Goal: Information Seeking & Learning: Learn about a topic

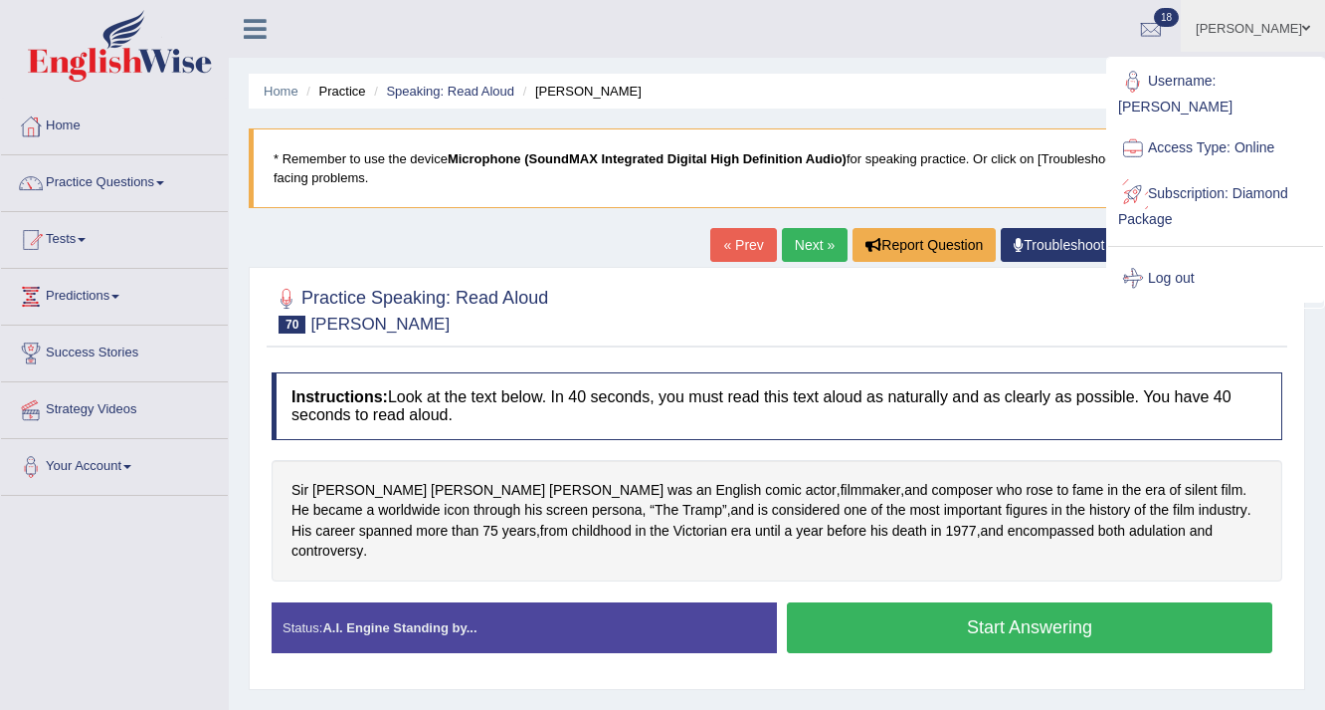
click at [1172, 256] on link "Log out" at bounding box center [1216, 279] width 215 height 46
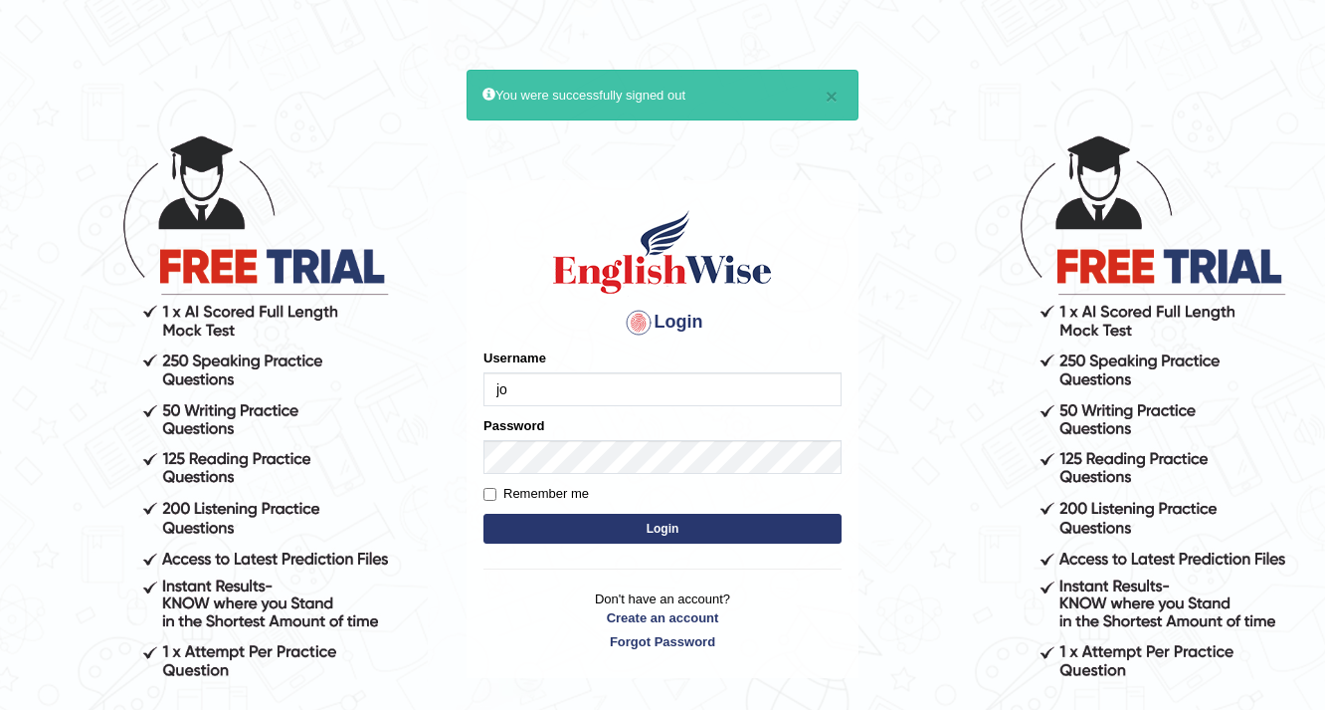
type input "[PERSON_NAME]"
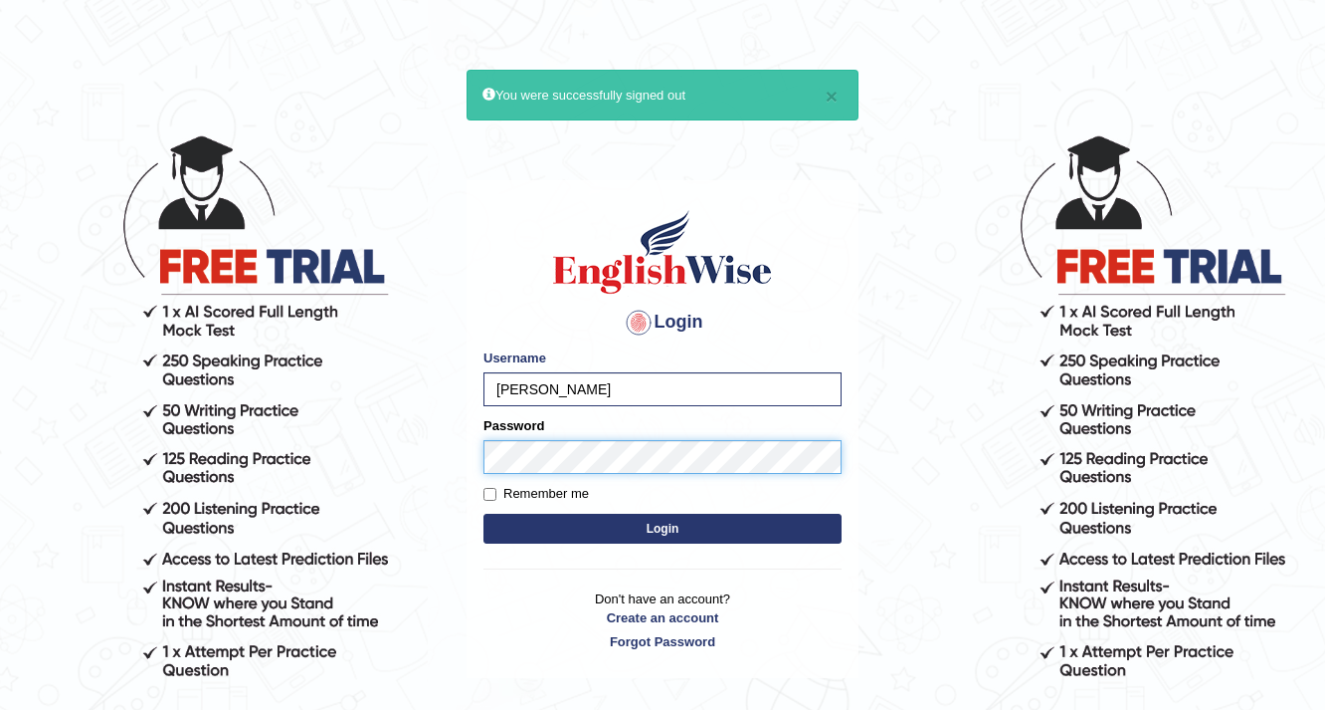
click at [484, 513] on button "Login" at bounding box center [663, 528] width 358 height 30
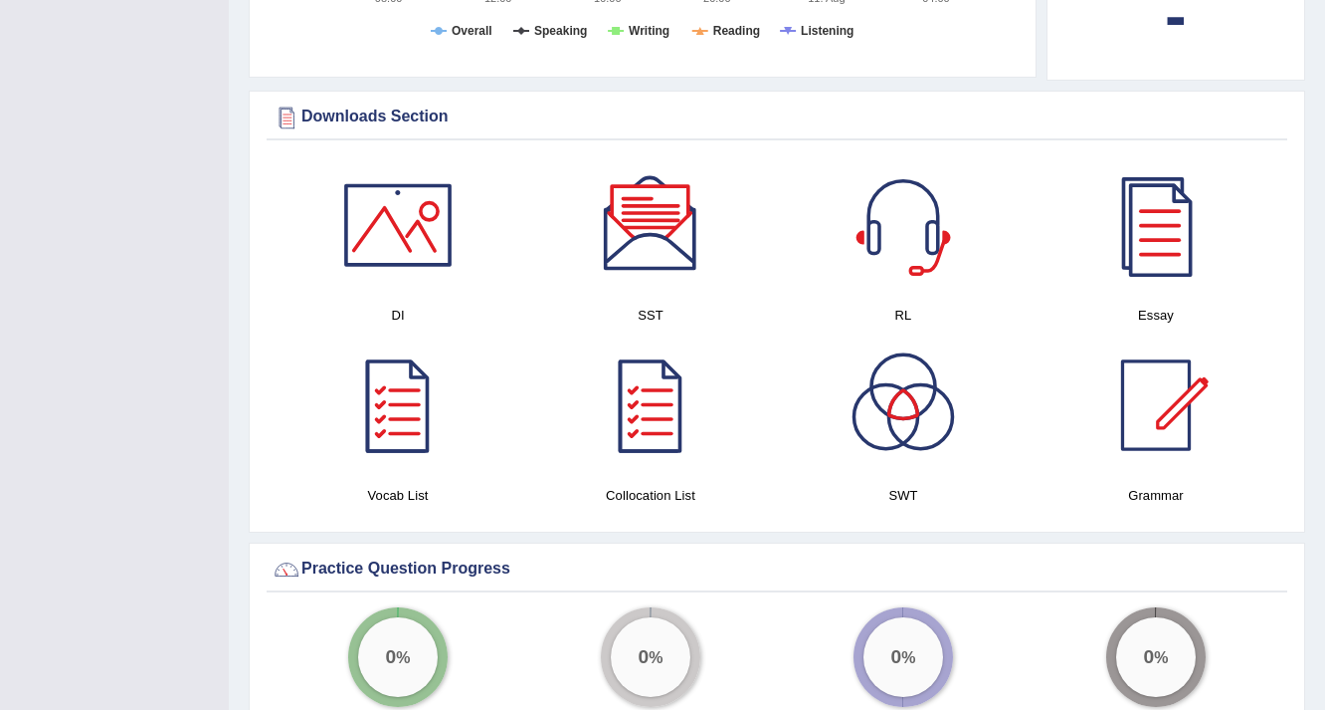
scroll to position [1592, 0]
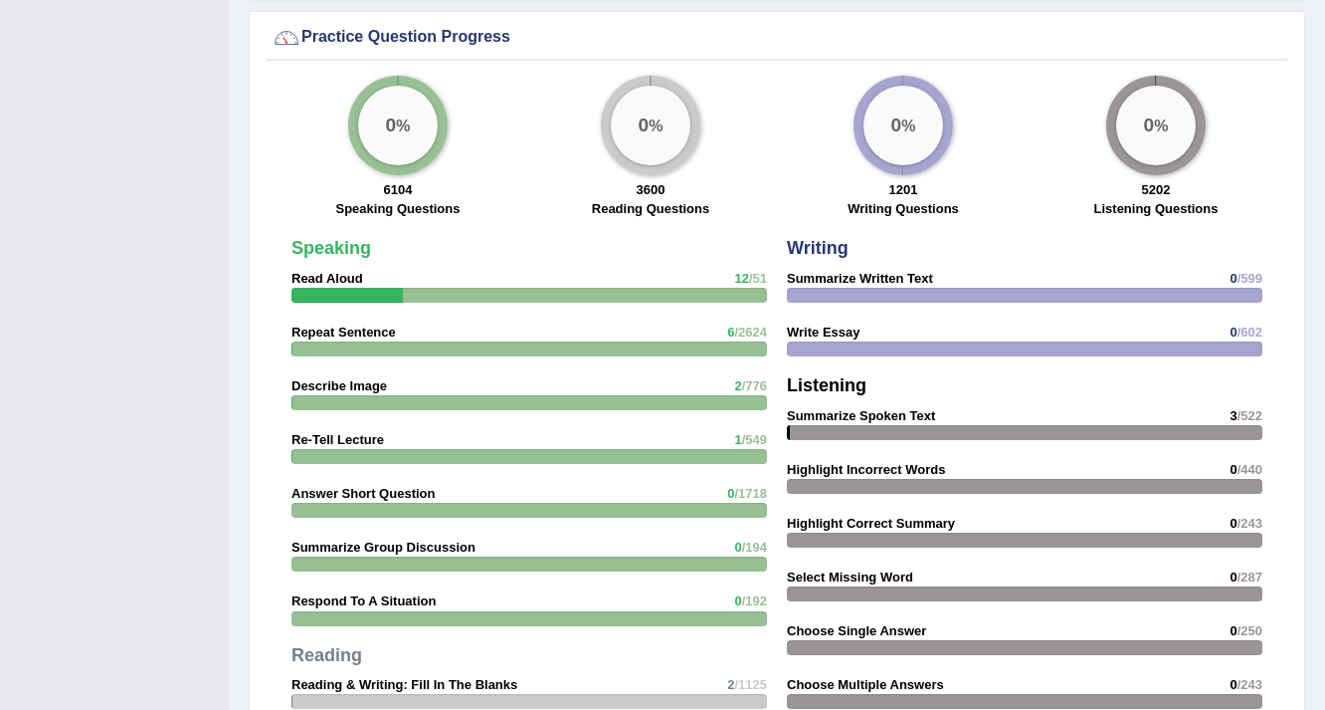
click at [681, 288] on div at bounding box center [530, 295] width 476 height 15
click at [319, 243] on div "Speaking Read Aloud 12 /51 Repeat Sentence 6 /2624 Describe Image 2 /776 Re-Tel…" at bounding box center [530, 586] width 496 height 715
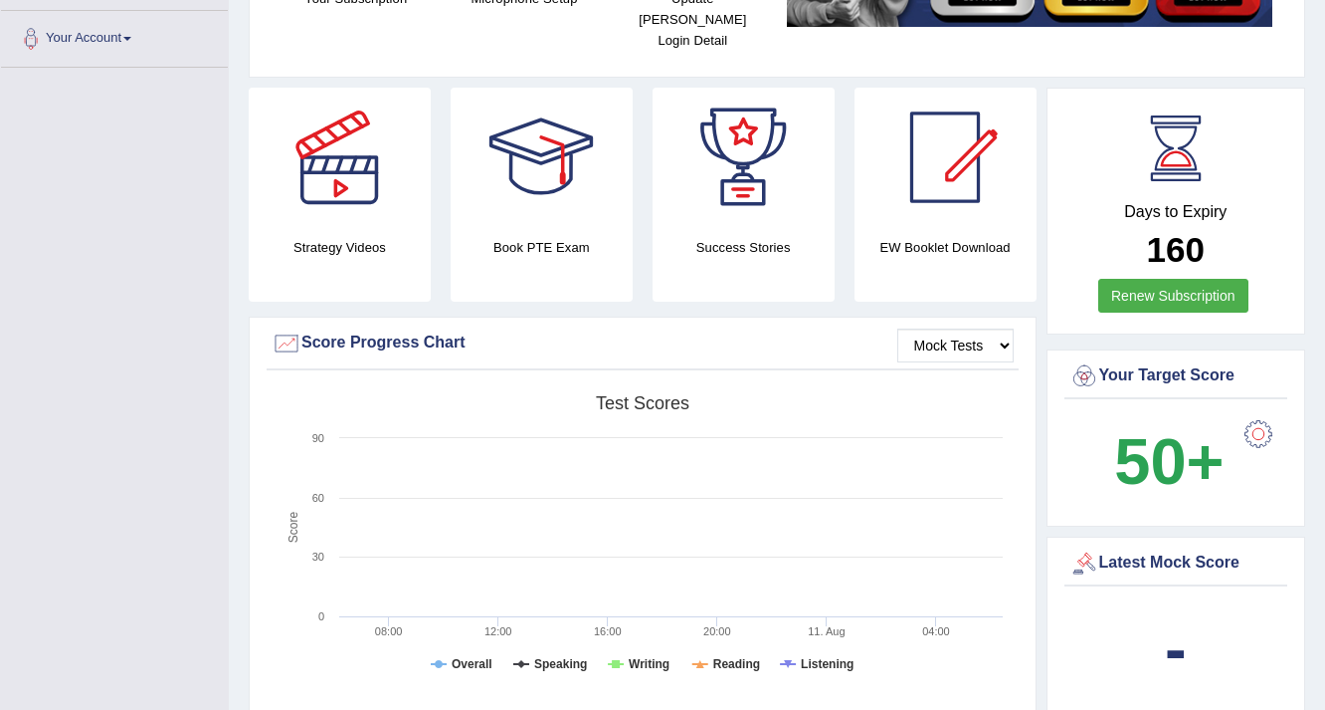
scroll to position [0, 0]
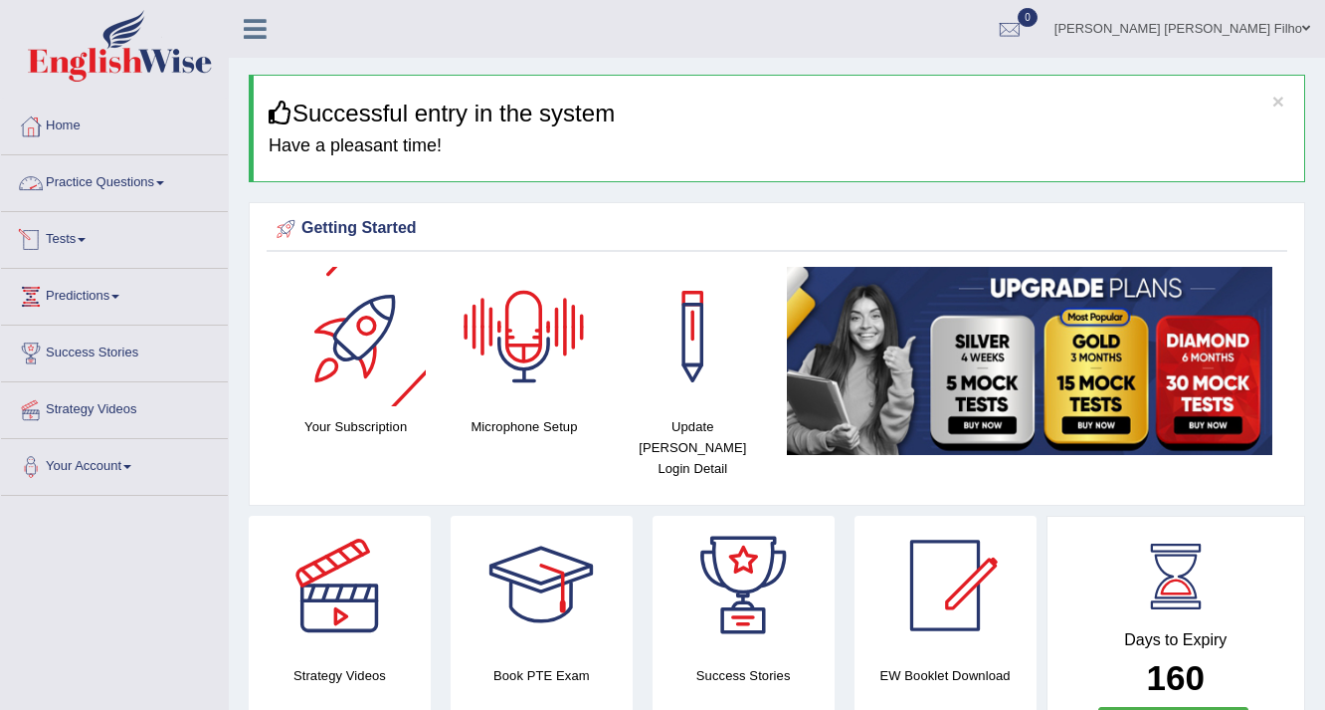
click at [109, 182] on link "Practice Questions" at bounding box center [114, 180] width 227 height 50
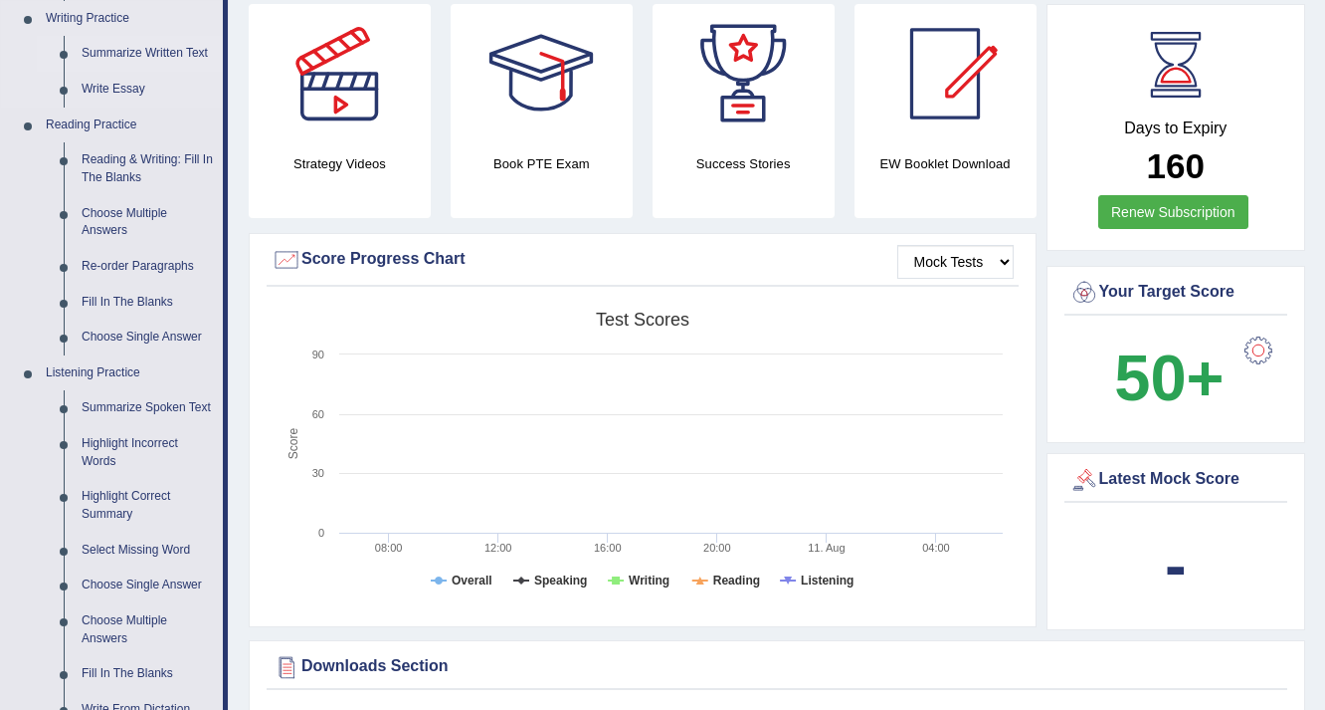
scroll to position [530, 0]
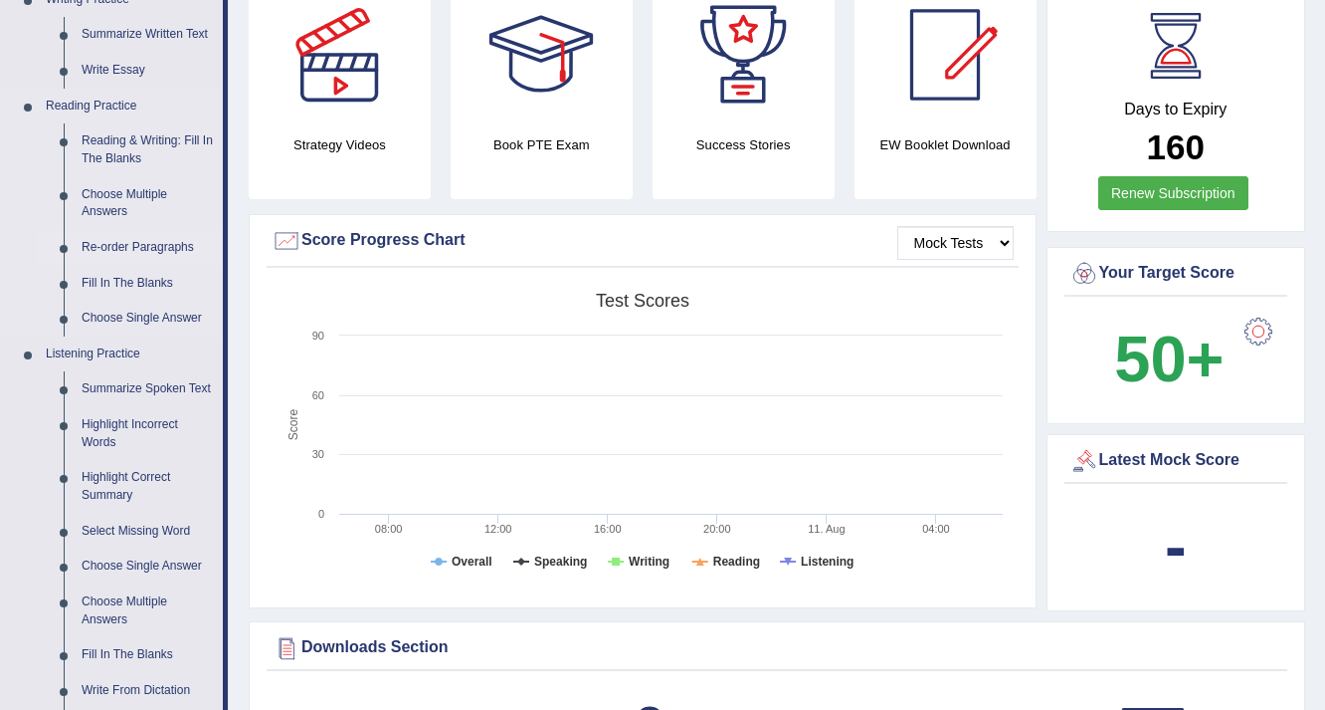
click at [168, 243] on link "Re-order Paragraphs" at bounding box center [148, 248] width 150 height 36
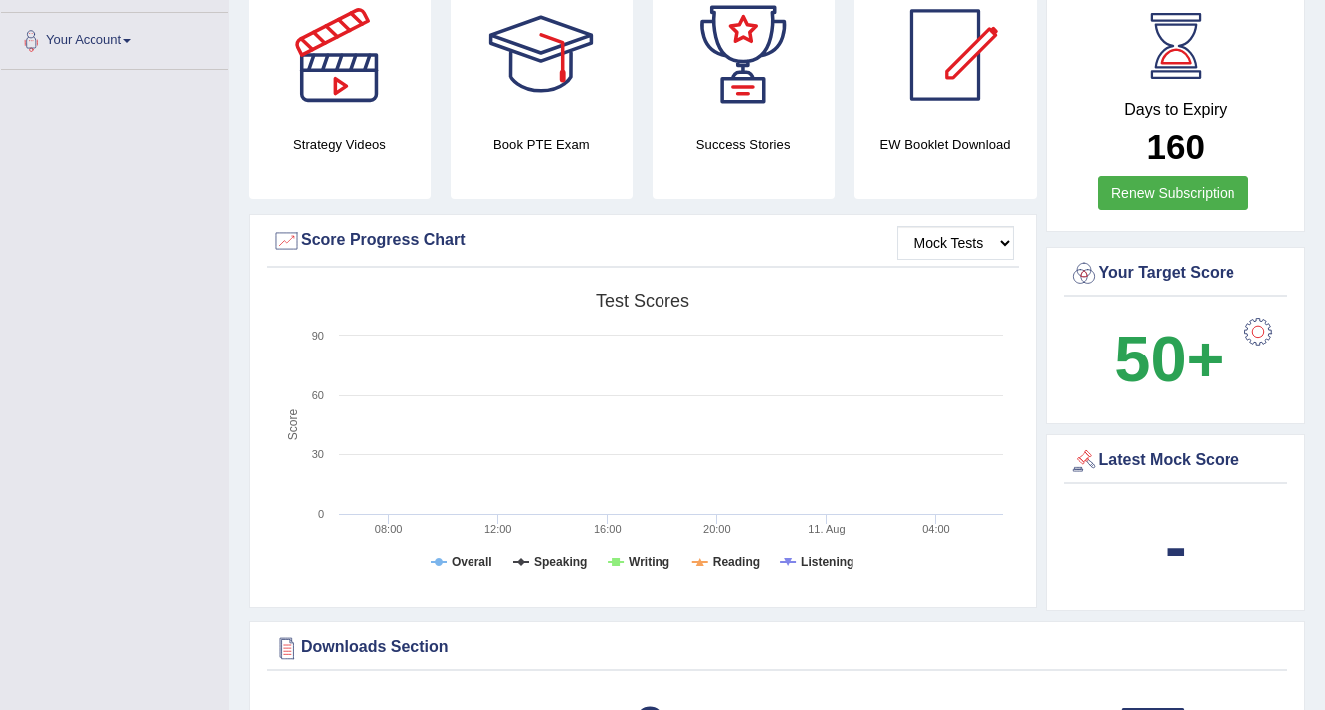
scroll to position [342, 0]
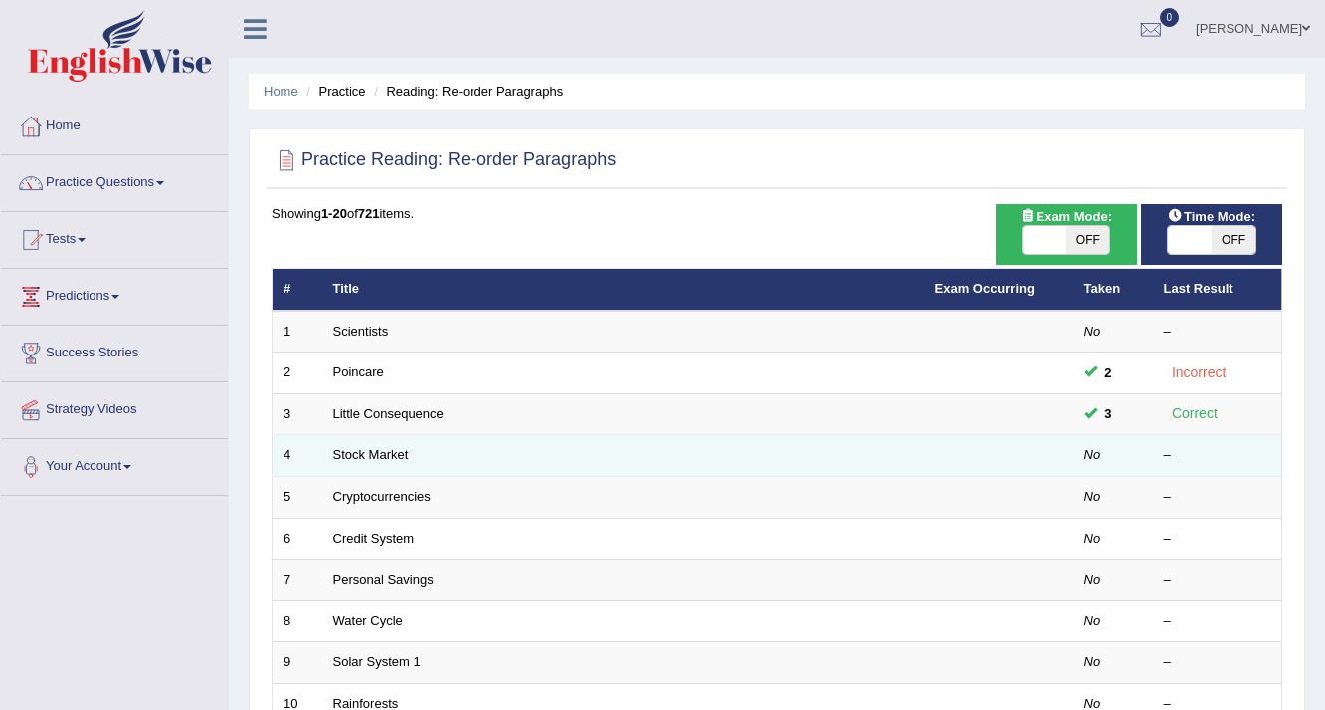
click at [513, 454] on td "Stock Market" at bounding box center [623, 456] width 602 height 42
click at [390, 447] on link "Stock Market" at bounding box center [371, 454] width 76 height 15
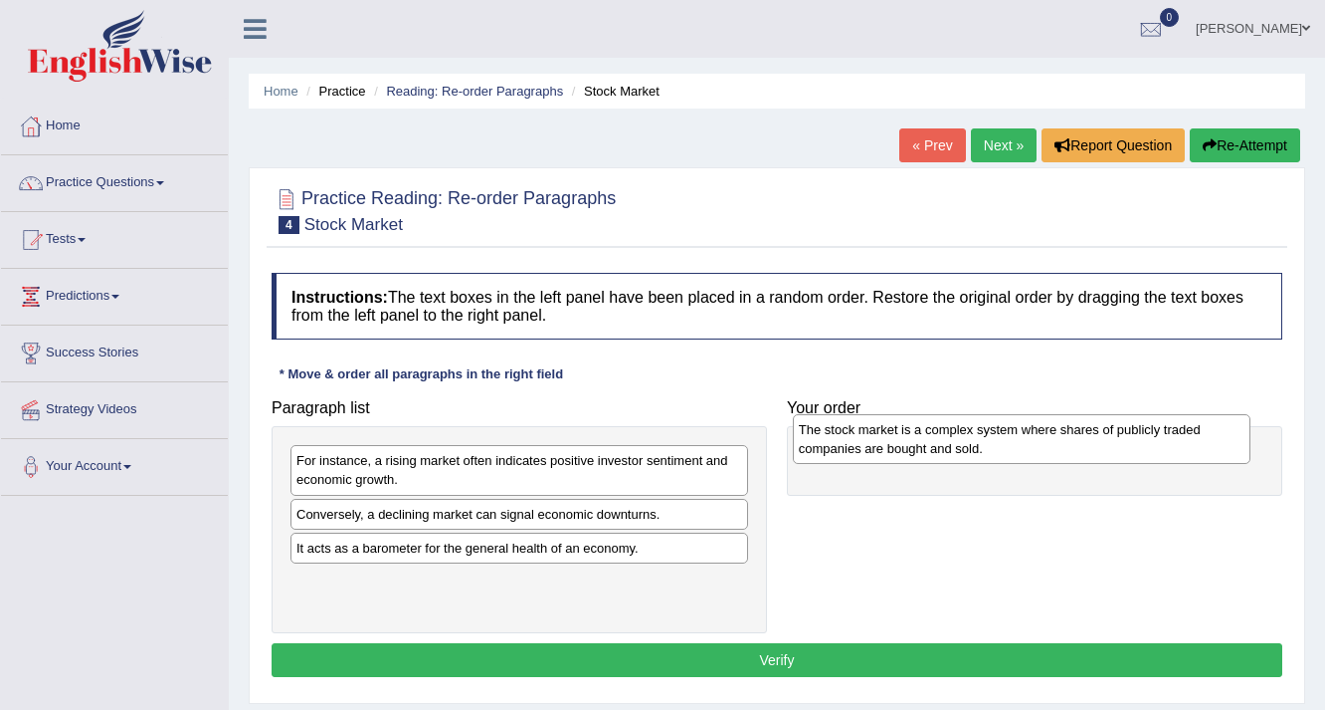
drag, startPoint x: 542, startPoint y: 525, endPoint x: 1045, endPoint y: 442, distance: 509.4
click at [1045, 442] on div "The stock market is a complex system where shares of publicly traded companies …" at bounding box center [1022, 439] width 459 height 50
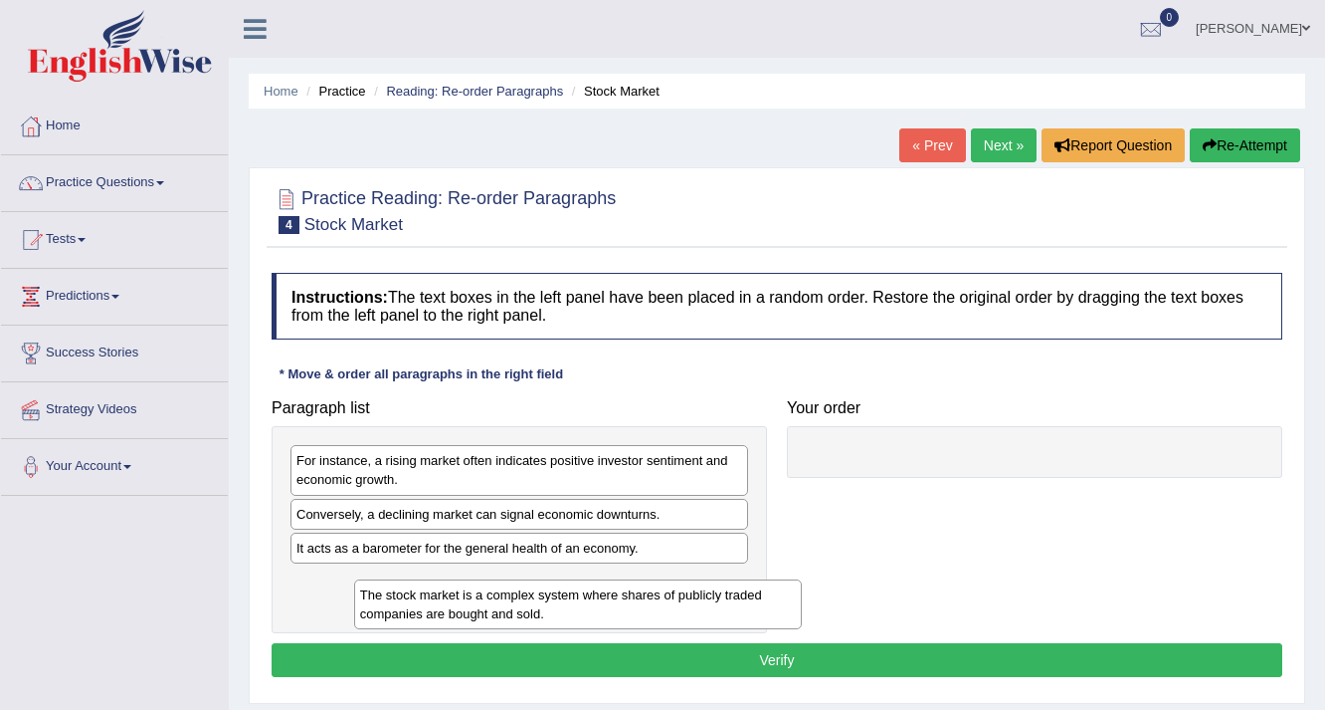
drag, startPoint x: 836, startPoint y: 471, endPoint x: 374, endPoint y: 605, distance: 480.9
click at [374, 605] on div "The stock market is a complex system where shares of publicly traded companies …" at bounding box center [578, 604] width 449 height 50
